Goal: Navigation & Orientation: Find specific page/section

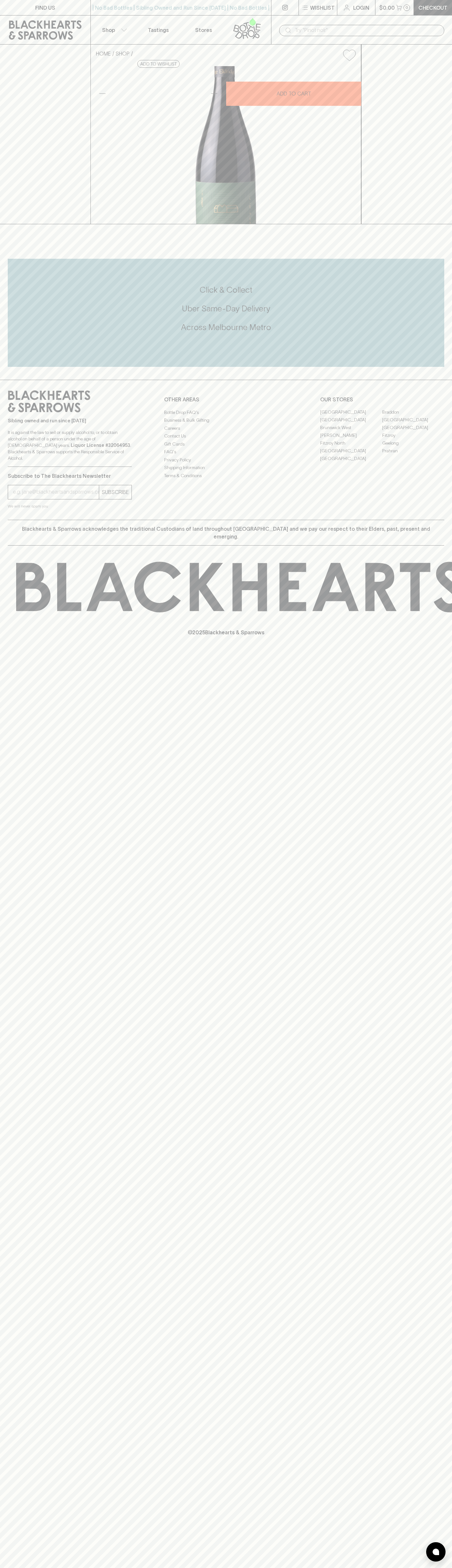
click at [428, 1426] on div "FIND US | No Bad Bottles | Sibling Owned and Run Since [DATE] | No Bad Bottles …" at bounding box center [226, 784] width 452 height 1568
click at [67, 1567] on html "FIND US | No Bad Bottles | Sibling Owned and Run Since [DATE] | No Bad Bottles …" at bounding box center [226, 784] width 452 height 1568
click at [19, 545] on div "Blackhearts & Sparrows acknowledges the traditional Custodians of land througho…" at bounding box center [226, 533] width 436 height 26
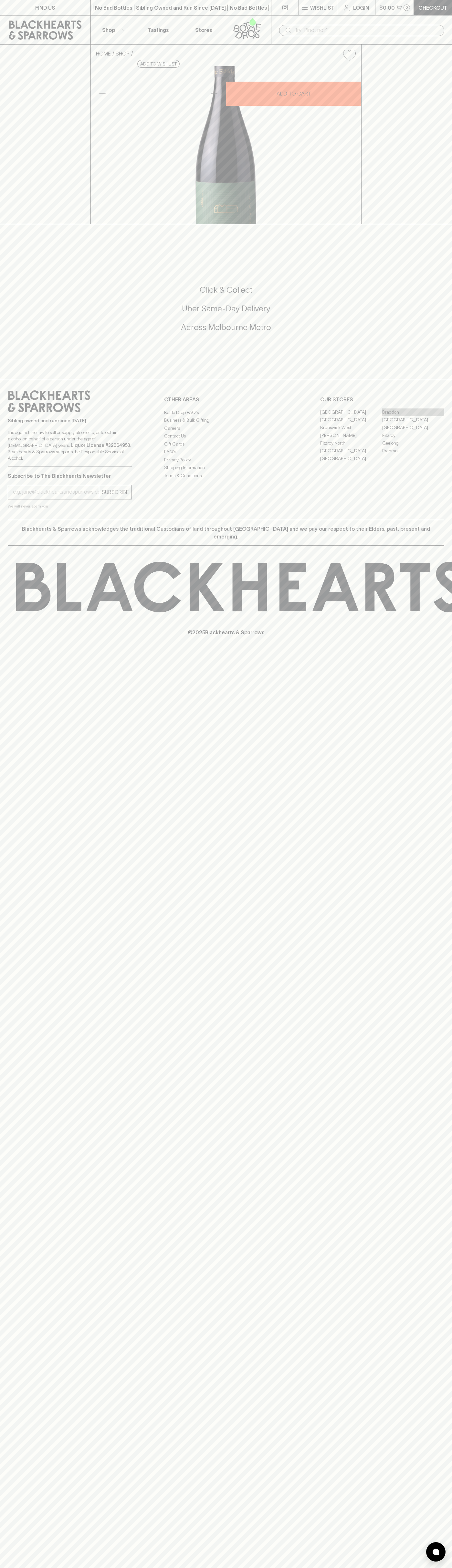
click at [413, 416] on link "Braddon" at bounding box center [413, 412] width 62 height 8
